Goal: Task Accomplishment & Management: Manage account settings

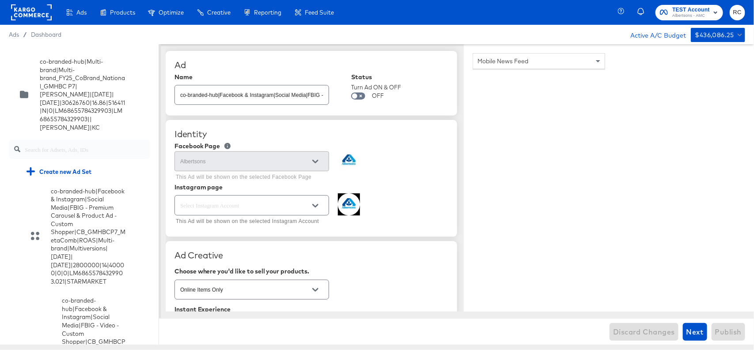
scroll to position [11, 0]
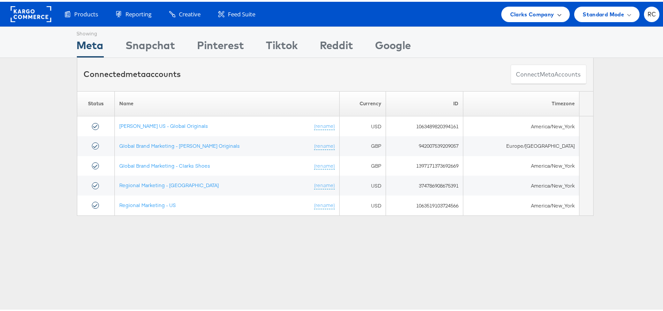
click at [520, 15] on span "Clarks Company" at bounding box center [532, 12] width 44 height 9
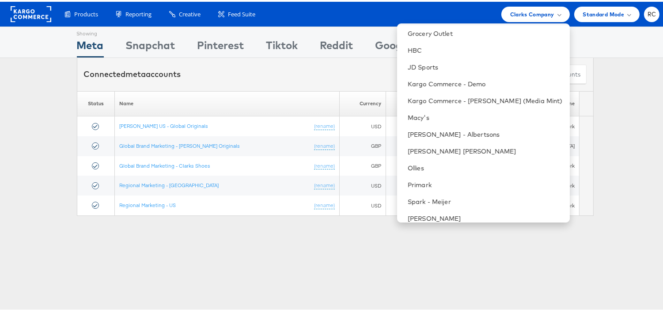
scroll to position [160, 0]
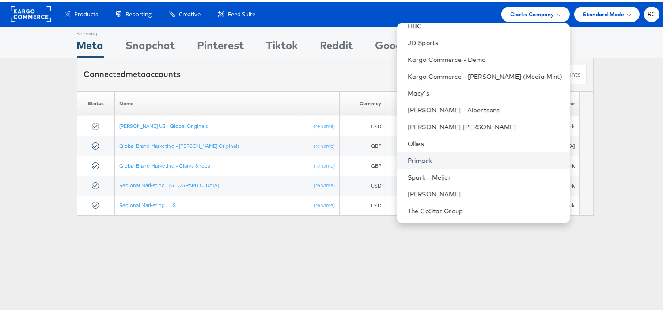
click at [437, 162] on link "Primark" at bounding box center [485, 158] width 155 height 9
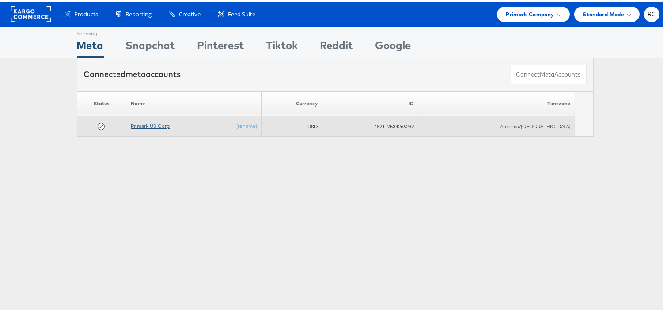
click at [158, 126] on link "Primark US Corp" at bounding box center [150, 124] width 39 height 7
